Goal: Task Accomplishment & Management: Manage account settings

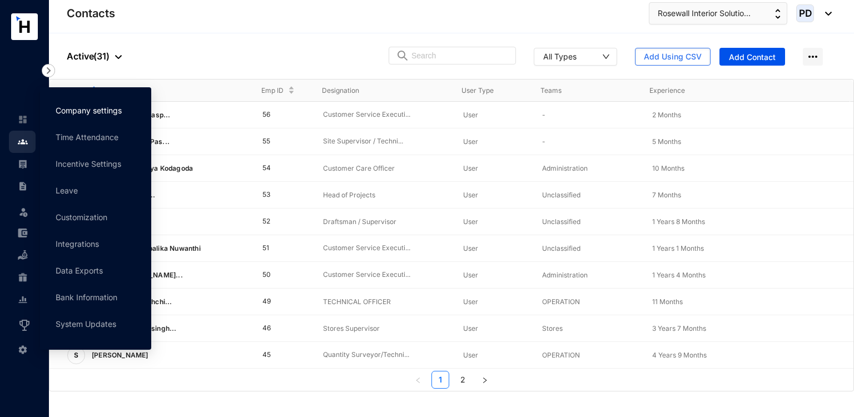
click at [116, 114] on link "Company settings" at bounding box center [89, 110] width 66 height 9
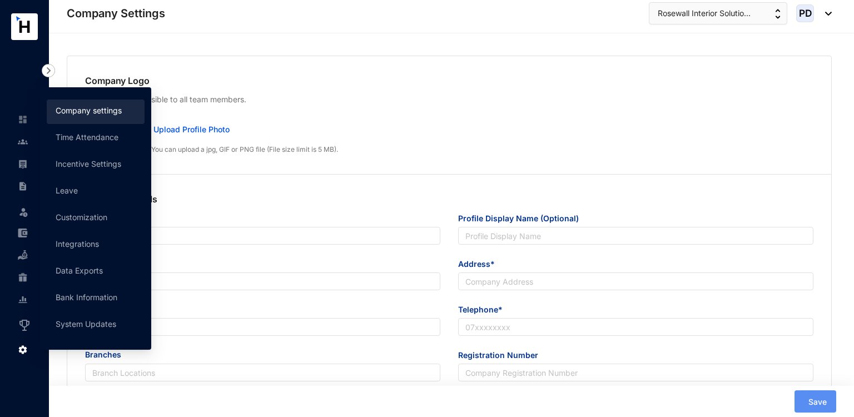
type input "Rosewall Interior Solutions (Pvt) Ltd"
type input "[PERSON_NAME][EMAIL_ADDRESS][DOMAIN_NAME]"
type input "[STREET_ADDRESS]."
type input "0117374444"
type input "A"
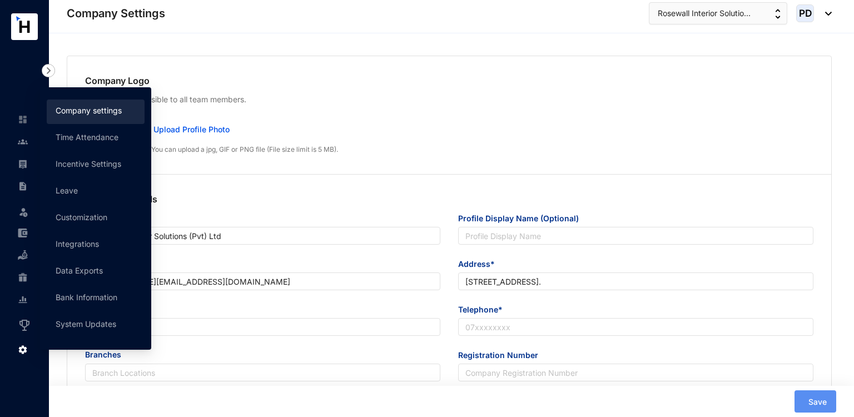
type input "48215"
type input "8"
type input "30"
radio input "true"
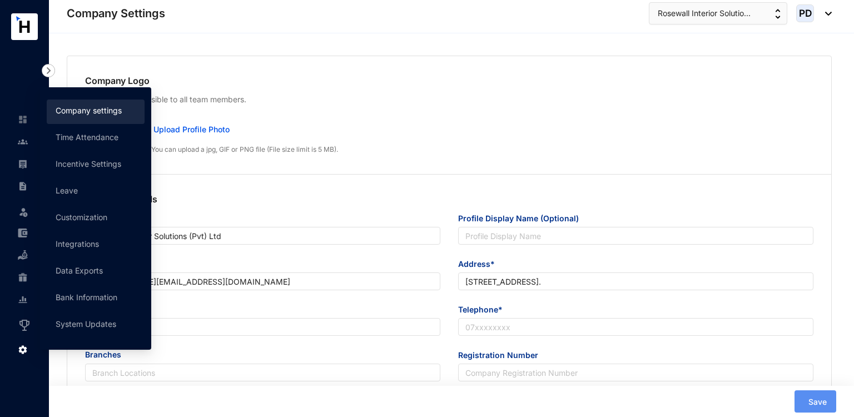
checkbox input "true"
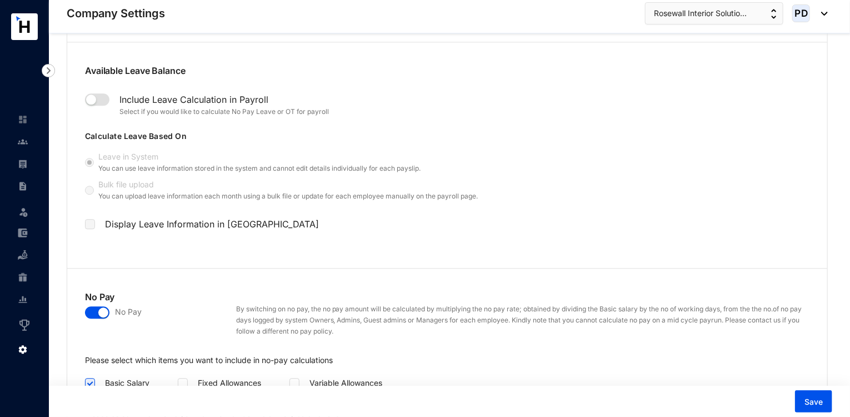
scroll to position [1307, 0]
click at [21, 141] on img at bounding box center [23, 142] width 10 height 10
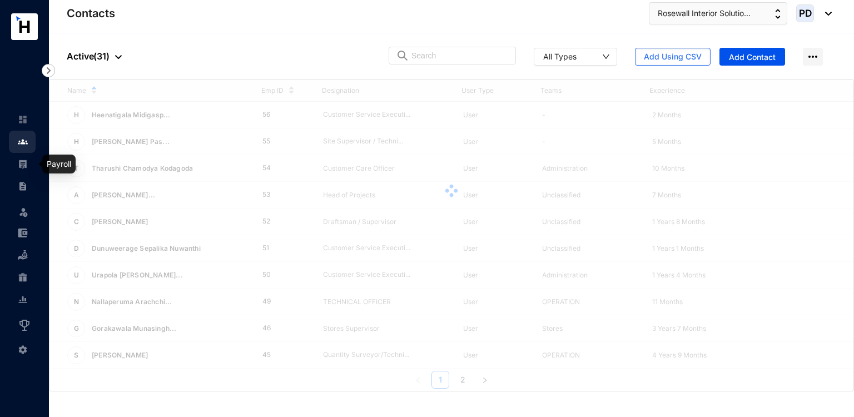
click at [24, 159] on img at bounding box center [23, 164] width 10 height 10
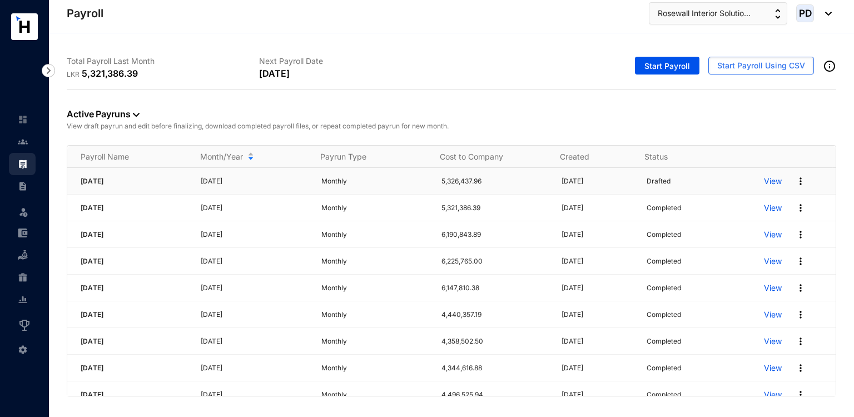
click at [795, 183] on img at bounding box center [800, 181] width 11 height 11
click at [722, 203] on p "Delete" at bounding box center [750, 203] width 78 height 19
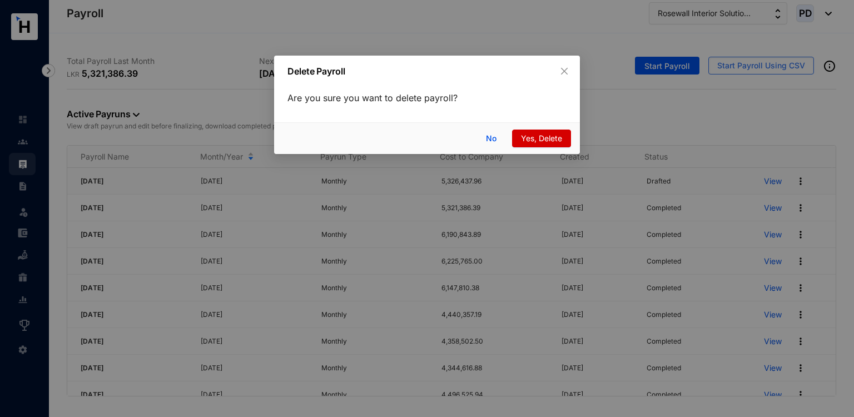
click at [540, 142] on span "Yes, Delete" at bounding box center [541, 138] width 41 height 12
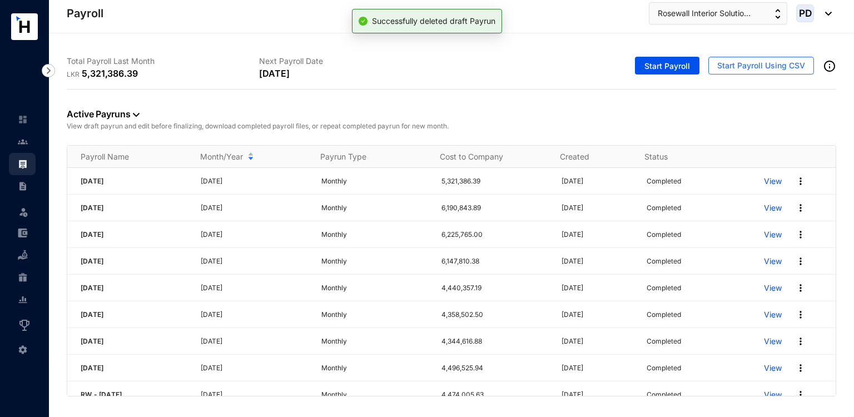
click at [827, 13] on img at bounding box center [825, 14] width 12 height 4
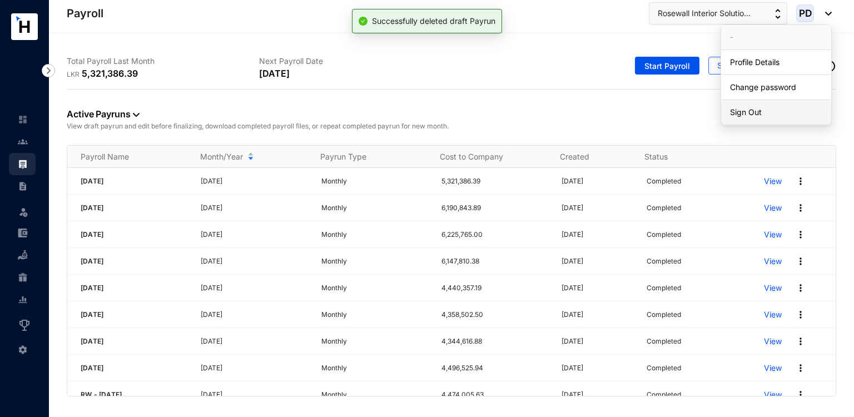
click at [747, 112] on link "Sign Out" at bounding box center [776, 112] width 92 height 11
